Goal: Check status: Check status

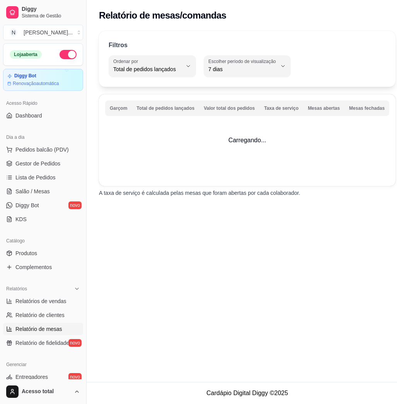
select select "TOTAL_OF_ORDERS"
select select "7"
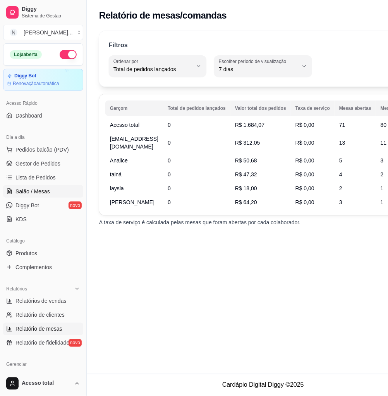
click at [60, 185] on link "Salão / Mesas" at bounding box center [43, 191] width 80 height 12
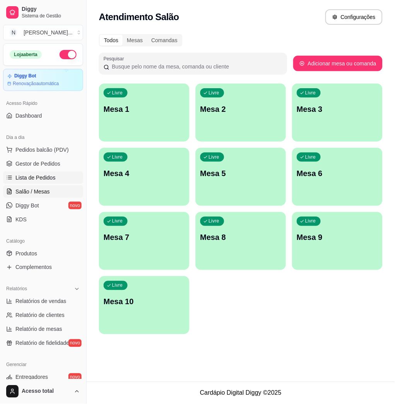
click at [21, 178] on span "Lista de Pedidos" at bounding box center [35, 178] width 40 height 8
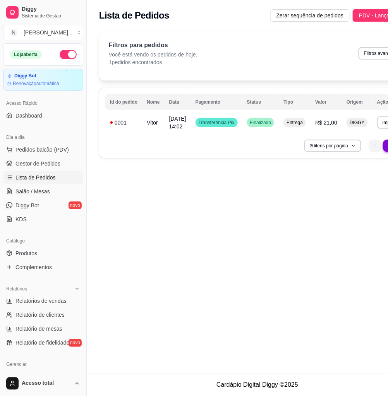
click at [224, 145] on div "30 itens por página 1 1" at bounding box center [257, 146] width 304 height 12
click at [169, 121] on span "[DATE] 14:02" at bounding box center [177, 123] width 17 height 14
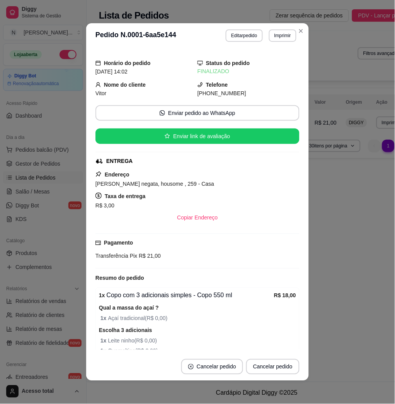
scroll to position [50, 0]
